Goal: Transaction & Acquisition: Purchase product/service

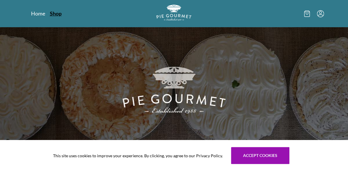
click at [54, 13] on link "Shop" at bounding box center [56, 13] width 12 height 7
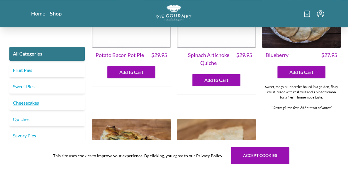
scroll to position [205, 0]
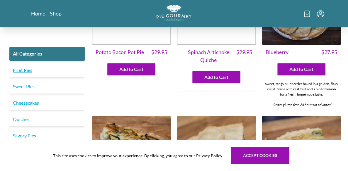
click at [28, 69] on link "Fruit Pies" at bounding box center [46, 70] width 75 height 14
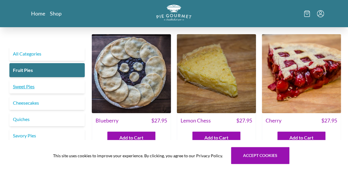
click at [26, 86] on link "Sweet Pies" at bounding box center [46, 87] width 75 height 14
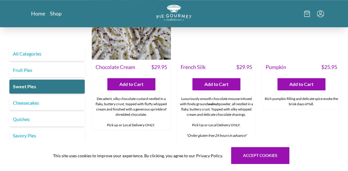
scroll to position [234, 0]
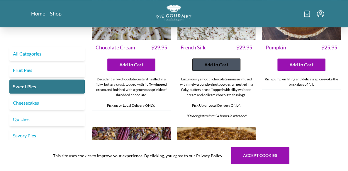
click at [222, 67] on span "Add to Cart" at bounding box center [216, 64] width 24 height 7
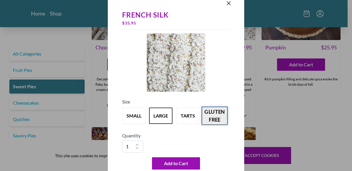
click at [214, 121] on button "gluten free" at bounding box center [215, 116] width 26 height 18
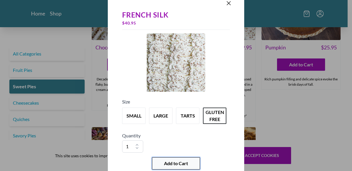
click at [179, 165] on span "Add to Cart" at bounding box center [176, 163] width 24 height 7
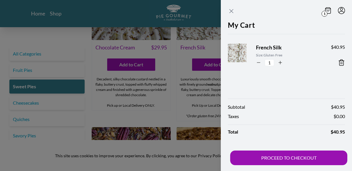
click at [231, 11] on icon "Close panel" at bounding box center [232, 11] width 4 height 4
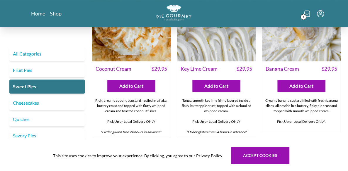
scroll to position [59, 0]
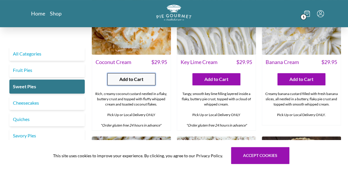
click at [131, 80] on span "Add to Cart" at bounding box center [131, 79] width 24 height 7
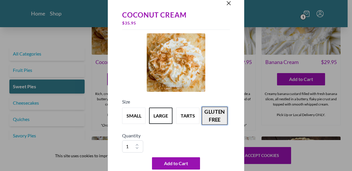
click at [221, 120] on button "gluten free" at bounding box center [215, 116] width 26 height 18
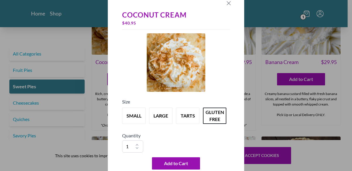
click at [229, 4] on icon "Close panel" at bounding box center [229, 3] width 4 height 4
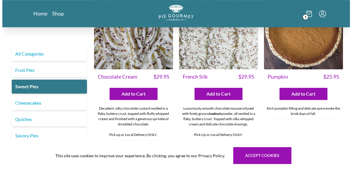
scroll to position [234, 0]
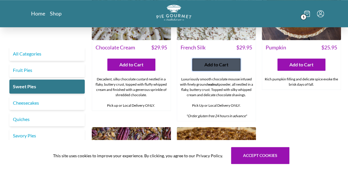
click at [212, 65] on span "Add to Cart" at bounding box center [216, 64] width 24 height 7
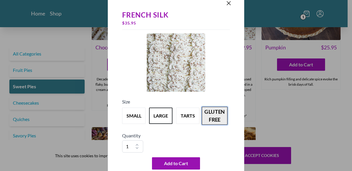
click at [217, 114] on button "gluten free" at bounding box center [215, 116] width 26 height 18
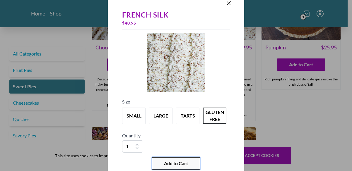
click at [184, 161] on span "Add to Cart" at bounding box center [176, 163] width 24 height 7
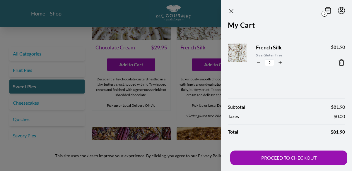
click at [258, 62] on icon "button" at bounding box center [258, 62] width 5 height 5
type input "1"
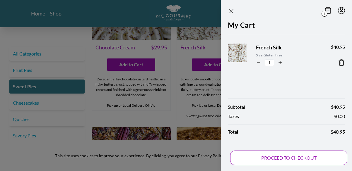
click at [297, 158] on button "PROCEED TO CHECKOUT" at bounding box center [288, 158] width 117 height 15
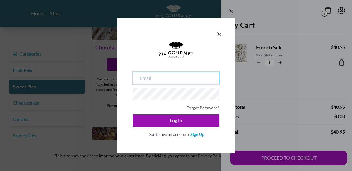
click at [166, 81] on input "email" at bounding box center [176, 78] width 87 height 12
type input "[EMAIL_ADDRESS][DOMAIN_NAME]"
click at [200, 108] on link "Forgot Password?" at bounding box center [203, 107] width 33 height 5
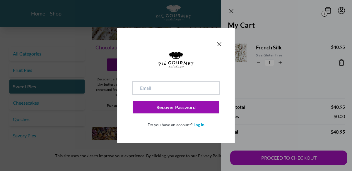
click at [165, 87] on input "email" at bounding box center [176, 88] width 87 height 12
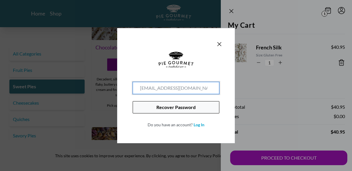
type input "[EMAIL_ADDRESS][DOMAIN_NAME]"
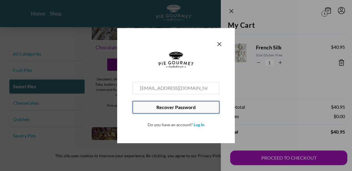
click at [181, 108] on button "Recover Password" at bounding box center [176, 107] width 87 height 12
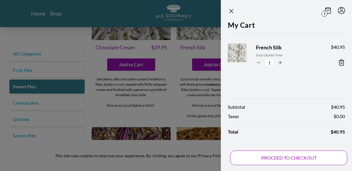
click at [291, 158] on button "PROCEED TO CHECKOUT" at bounding box center [288, 158] width 117 height 15
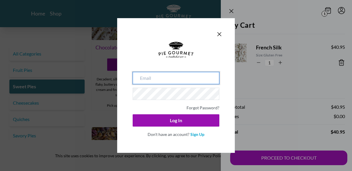
click at [152, 79] on input "email" at bounding box center [176, 78] width 87 height 12
type input "[EMAIL_ADDRESS][DOMAIN_NAME]"
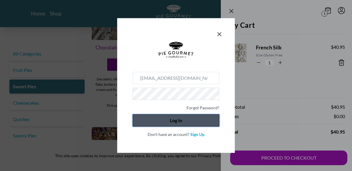
click at [180, 120] on button "Log In" at bounding box center [176, 121] width 87 height 12
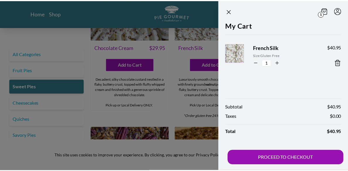
scroll to position [0, 0]
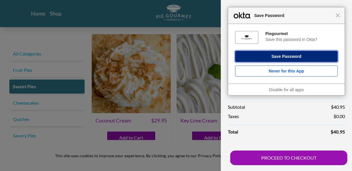
click at [286, 58] on button "Save Password" at bounding box center [286, 56] width 103 height 11
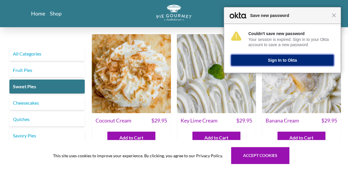
click at [291, 61] on button "Sign In to Okta" at bounding box center [282, 60] width 103 height 11
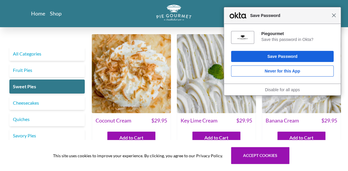
click at [333, 13] on span "Close" at bounding box center [333, 15] width 4 height 4
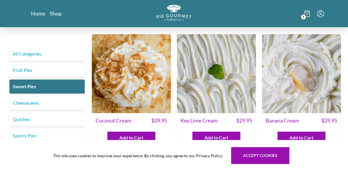
click at [309, 15] on icon at bounding box center [307, 14] width 6 height 6
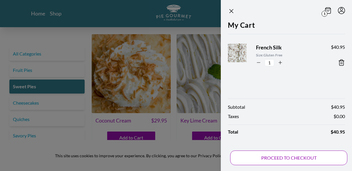
click at [298, 162] on button "PROCEED TO CHECKOUT" at bounding box center [288, 158] width 117 height 15
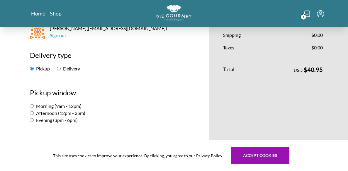
scroll to position [88, 0]
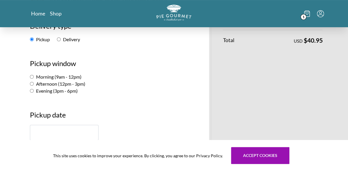
click at [32, 76] on input "Morning (9am - 12pm)" at bounding box center [32, 77] width 4 height 4
radio input "true"
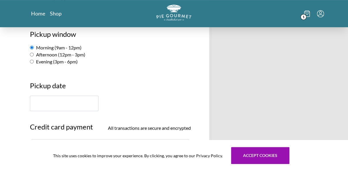
click at [52, 102] on input "text" at bounding box center [64, 104] width 69 height 16
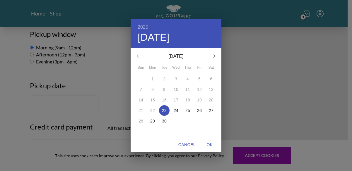
click at [141, 122] on div "28" at bounding box center [141, 121] width 12 height 11
click at [212, 111] on p "27" at bounding box center [211, 111] width 5 height 6
click at [209, 146] on span "OK" at bounding box center [210, 144] width 14 height 7
type input "[DATE]"
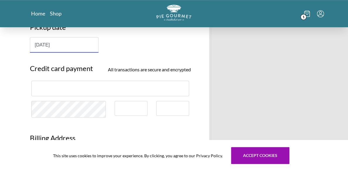
scroll to position [205, 0]
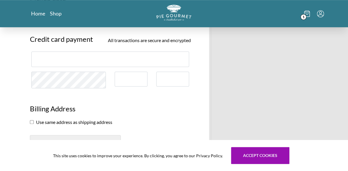
click at [49, 54] on div at bounding box center [110, 60] width 158 height 16
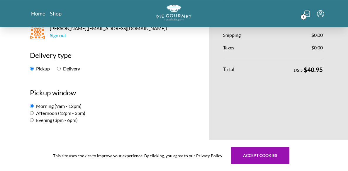
scroll to position [0, 0]
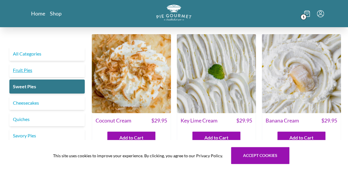
click at [36, 67] on link "Fruit Pies" at bounding box center [46, 70] width 75 height 14
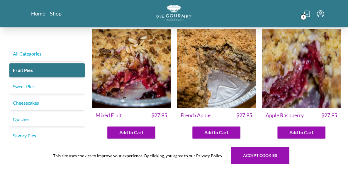
scroll to position [352, 0]
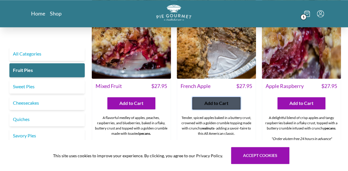
click at [218, 100] on span "Add to Cart" at bounding box center [216, 103] width 24 height 7
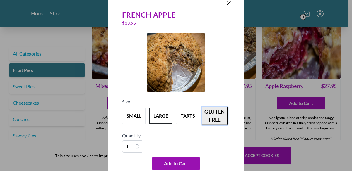
click at [219, 118] on button "gluten free" at bounding box center [215, 116] width 26 height 18
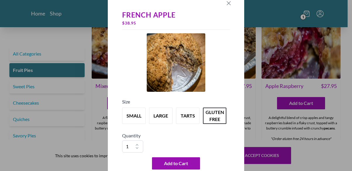
click at [229, 4] on icon "Close panel" at bounding box center [228, 3] width 7 height 7
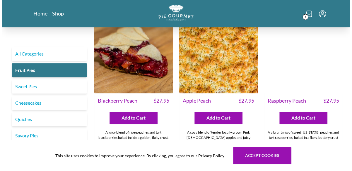
scroll to position [205, 0]
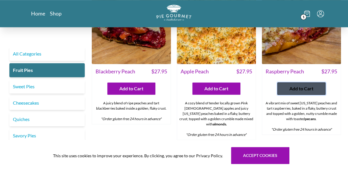
click at [297, 88] on span "Add to Cart" at bounding box center [301, 88] width 24 height 7
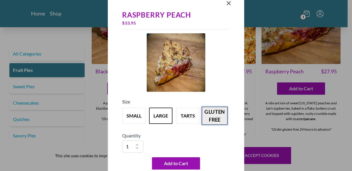
click at [216, 115] on button "gluten free" at bounding box center [215, 116] width 26 height 18
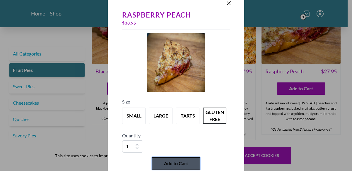
click at [175, 165] on span "Add to Cart" at bounding box center [176, 163] width 24 height 7
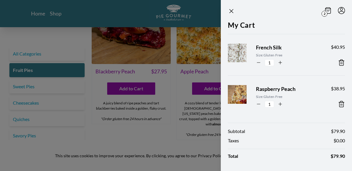
click at [258, 62] on icon "button" at bounding box center [258, 62] width 5 height 5
type input "0"
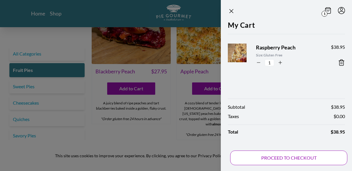
click at [307, 158] on button "PROCEED TO CHECKOUT" at bounding box center [288, 158] width 117 height 15
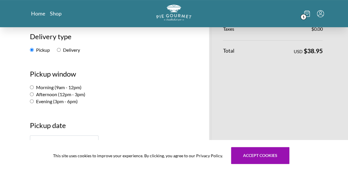
scroll to position [88, 0]
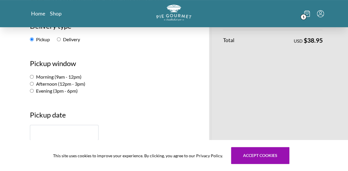
click at [30, 77] on input "Morning (9am - 12pm)" at bounding box center [32, 77] width 4 height 4
radio input "true"
click at [30, 90] on input "Evening (3pm - 6pm)" at bounding box center [32, 91] width 4 height 4
radio input "true"
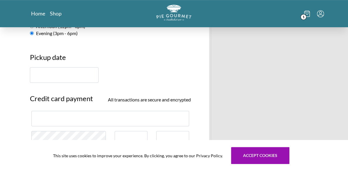
scroll to position [146, 0]
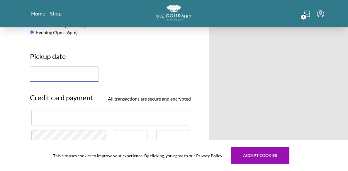
click at [64, 75] on input "text" at bounding box center [64, 75] width 69 height 16
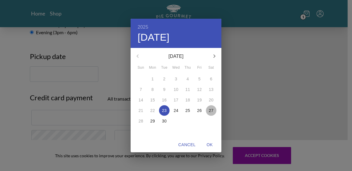
click at [212, 111] on p "27" at bounding box center [211, 111] width 5 height 6
click at [209, 144] on span "OK" at bounding box center [210, 144] width 14 height 7
type input "[DATE]"
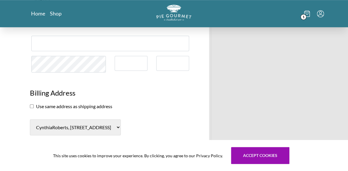
scroll to position [234, 0]
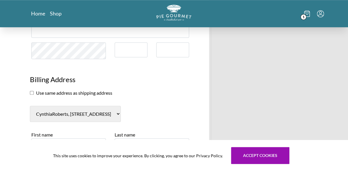
click at [30, 92] on input "checkbox" at bounding box center [32, 93] width 4 height 4
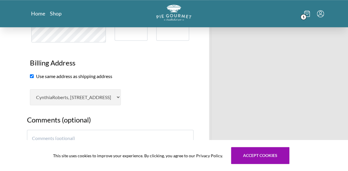
scroll to position [264, 0]
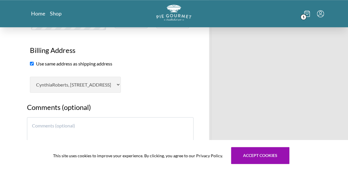
click at [30, 62] on input "checkbox" at bounding box center [32, 64] width 4 height 4
checkbox input "false"
select select "AL"
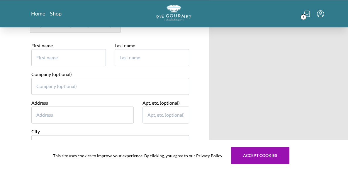
scroll to position [293, 0]
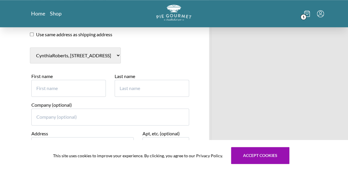
click at [57, 88] on input "First name" at bounding box center [68, 88] width 74 height 17
type input "[PERSON_NAME]"
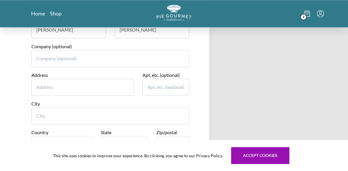
scroll to position [381, 0]
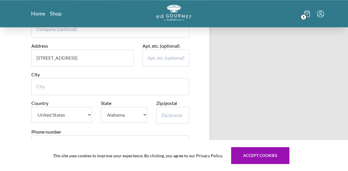
type input "[STREET_ADDRESS]"
type input "Oakton"
click at [89, 115] on select "[GEOGRAPHIC_DATA]" at bounding box center [61, 115] width 61 height 16
click at [31, 107] on select "[GEOGRAPHIC_DATA]" at bounding box center [61, 115] width 61 height 16
click at [146, 114] on select "State [US_STATE] [US_STATE] [US_STATE] [US_STATE] [US_STATE] [US_STATE] [US_STA…" at bounding box center [124, 115] width 47 height 16
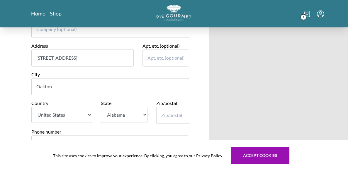
select select "VA"
click at [101, 107] on select "State [US_STATE] [US_STATE] [US_STATE] [US_STATE] [US_STATE] [US_STATE] [US_STA…" at bounding box center [124, 115] width 47 height 16
click at [168, 117] on input "Zip/postal" at bounding box center [172, 115] width 33 height 17
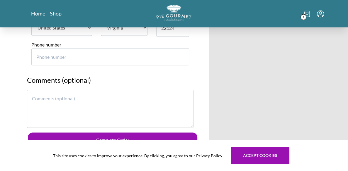
scroll to position [469, 0]
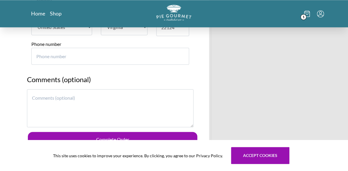
type input "22124"
click at [69, 54] on input "Phone number" at bounding box center [110, 56] width 158 height 17
type input "9179404334"
click at [156, 74] on h2 "Comments (optional)" at bounding box center [110, 81] width 167 height 15
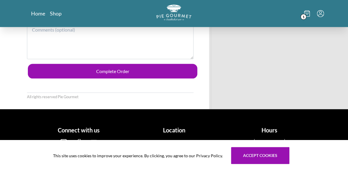
scroll to position [537, 0]
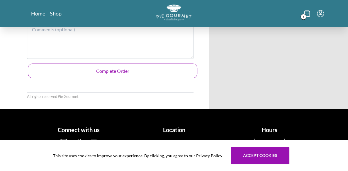
click at [128, 73] on button "Complete Order" at bounding box center [113, 71] width 170 height 15
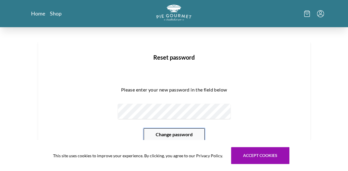
click at [196, 134] on button "Change password" at bounding box center [174, 135] width 61 height 12
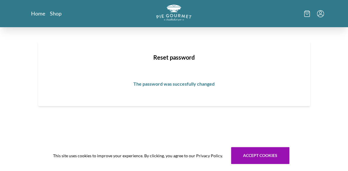
click at [170, 84] on h1 "The password was succesfully changed" at bounding box center [174, 84] width 234 height 7
